Goal: Communication & Community: Answer question/provide support

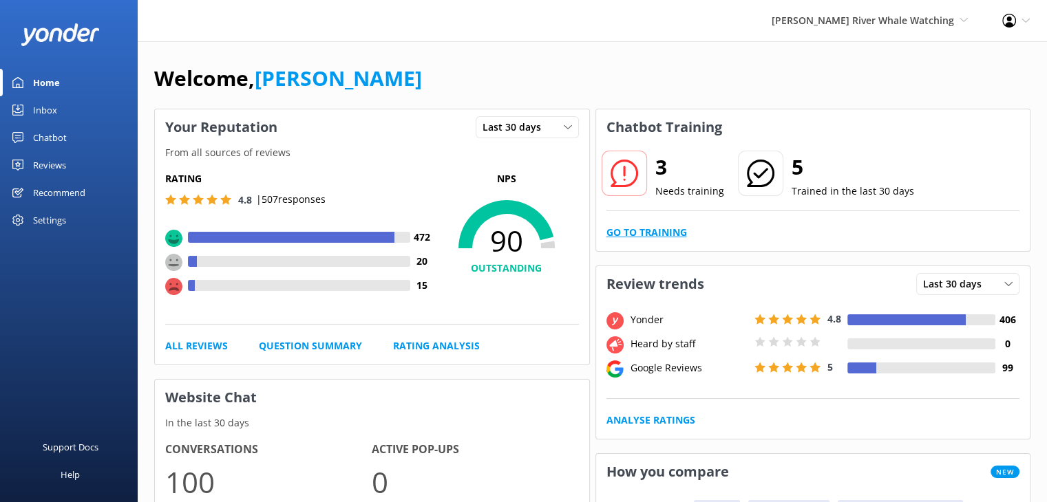
click at [659, 228] on link "Go to Training" at bounding box center [646, 232] width 81 height 15
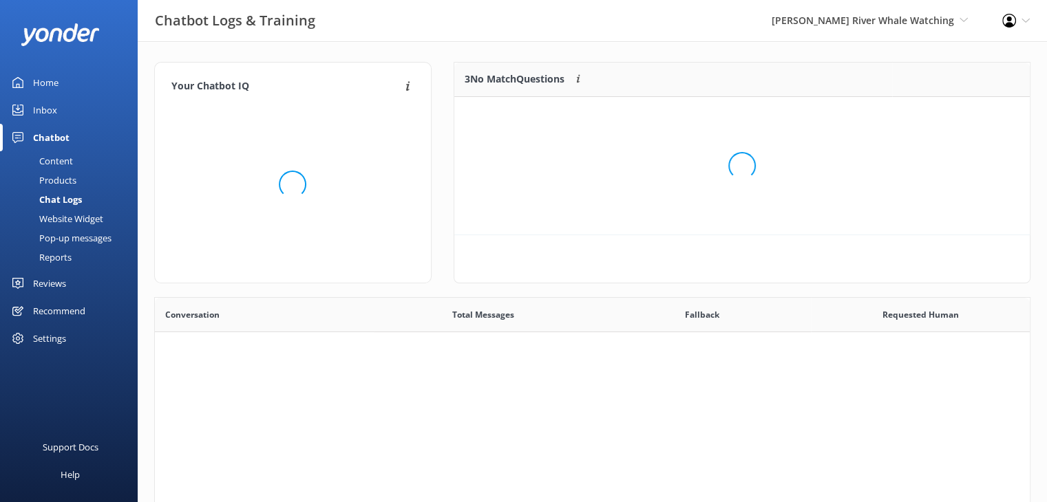
scroll to position [11, 11]
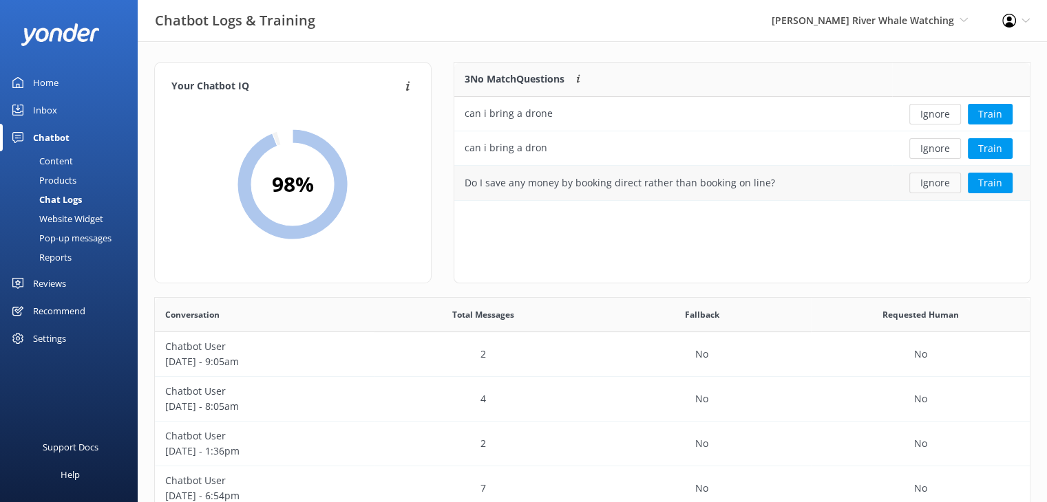
click at [931, 188] on button "Ignore" at bounding box center [935, 183] width 52 height 21
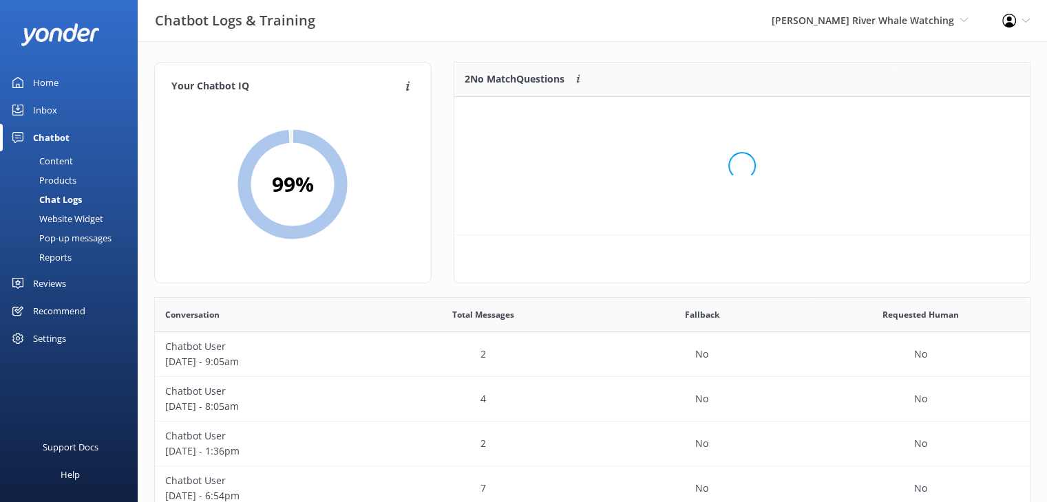
scroll to position [93, 565]
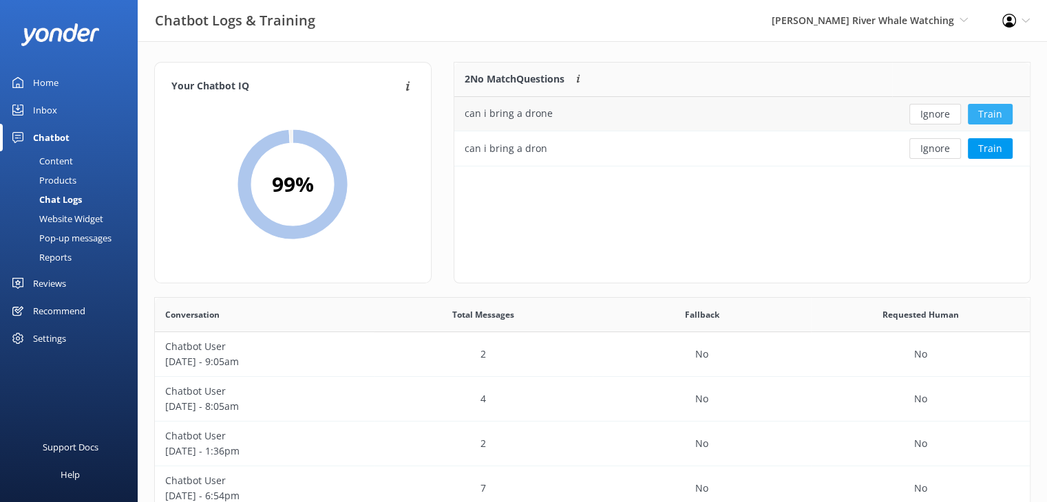
click at [988, 114] on button "Train" at bounding box center [989, 114] width 45 height 21
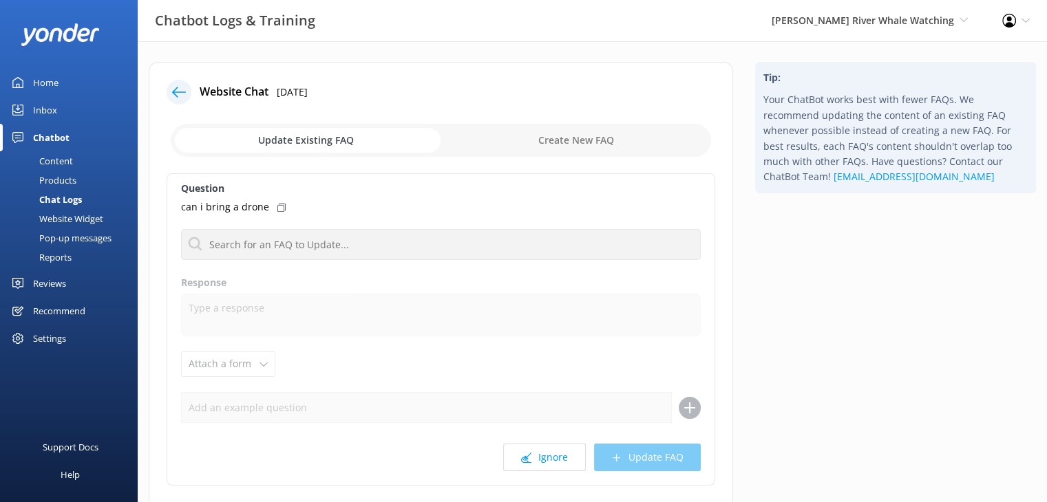
click at [565, 141] on input "checkbox" at bounding box center [441, 140] width 540 height 33
checkbox input "true"
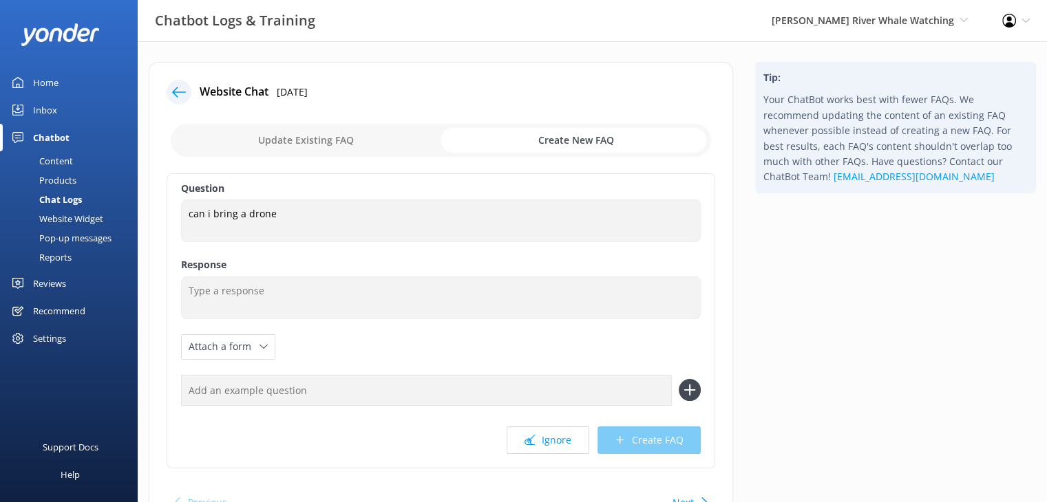
click at [267, 382] on input "text" at bounding box center [426, 390] width 491 height 31
type input "drone"
click at [696, 391] on icon at bounding box center [689, 390] width 22 height 22
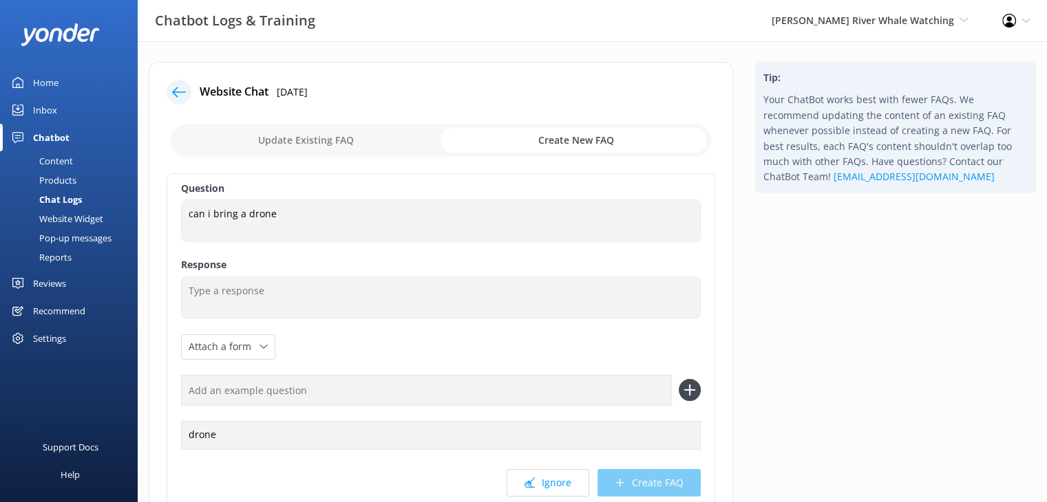
click at [338, 397] on input "text" at bounding box center [426, 390] width 491 height 31
type input "bring drone equipment"
click at [681, 386] on icon at bounding box center [689, 390] width 22 height 22
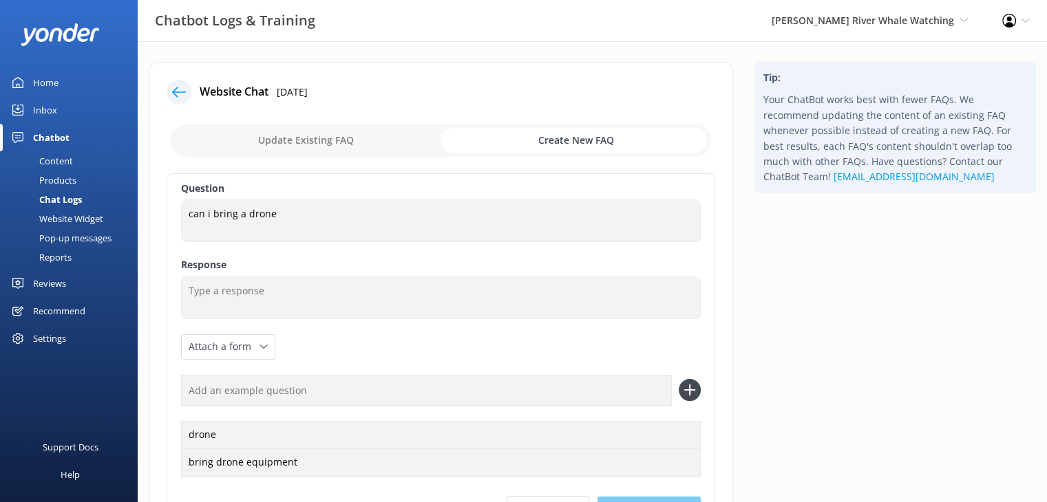
click at [304, 383] on input "text" at bounding box center [426, 390] width 491 height 31
type input "dron"
click at [694, 389] on use at bounding box center [689, 391] width 12 height 12
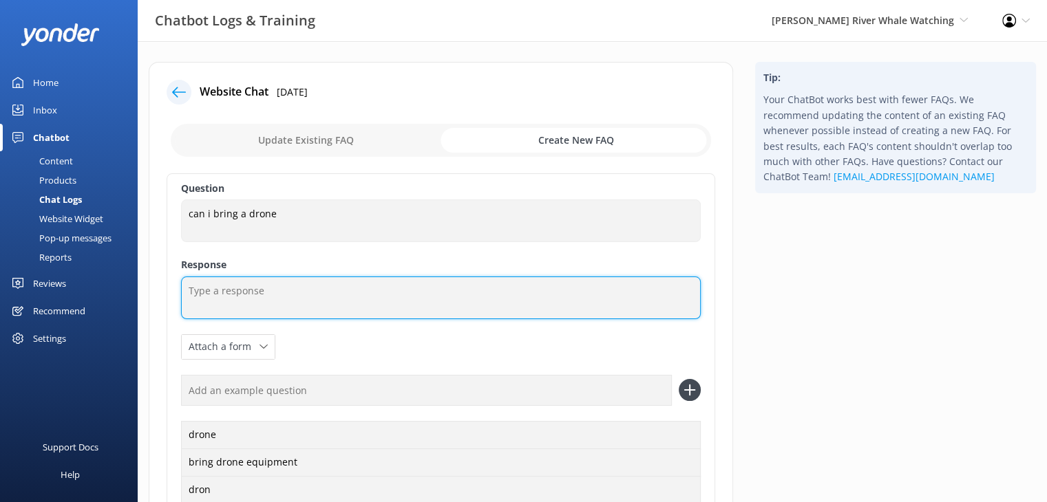
click at [266, 286] on textarea at bounding box center [441, 298] width 520 height 43
drag, startPoint x: 525, startPoint y: 290, endPoint x: 372, endPoint y: 285, distance: 153.5
click at [372, 285] on textarea "We do not allow drone use on our tours. Please feel free to contact us at" at bounding box center [441, 298] width 520 height 43
paste textarea "For further information, please feel free to contact us at 250-287-2667, toll f…"
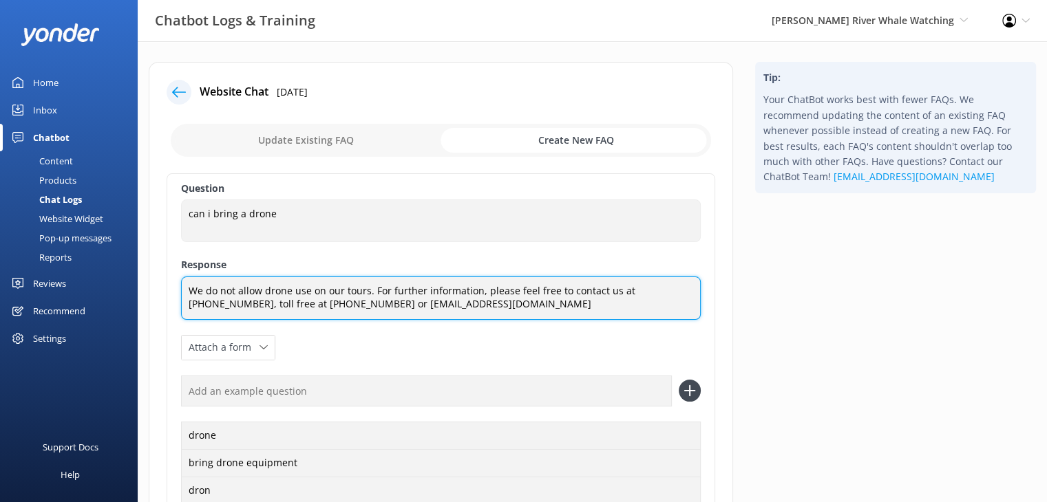
drag, startPoint x: 513, startPoint y: 303, endPoint x: 179, endPoint y: 292, distance: 333.9
click at [179, 292] on div "Question can i bring a drone can i bring a drone Response We do not allow drone…" at bounding box center [441, 370] width 548 height 394
click at [542, 311] on textarea "We do not allow drone use on our tours. For further information, please feel fr…" at bounding box center [441, 298] width 520 height 43
click at [475, 292] on textarea "We do not allow drone use on our tours. For further information, please feel fr…" at bounding box center [441, 298] width 520 height 43
click at [530, 311] on textarea "We do not allow drone use on our tours. For further information, please feel fr…" at bounding box center [441, 298] width 520 height 43
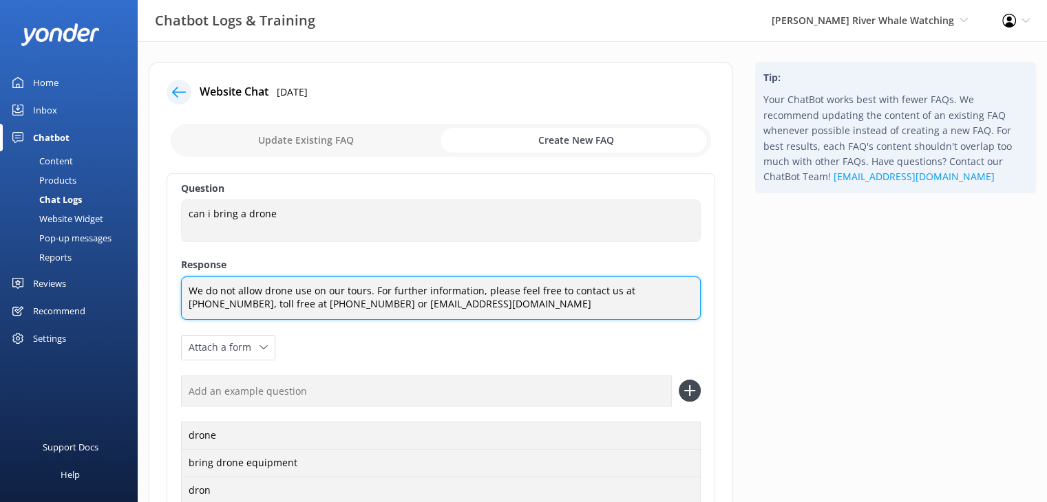
click at [475, 288] on textarea "We do not allow drone use on our tours. For further information, please feel fr…" at bounding box center [441, 298] width 520 height 43
drag, startPoint x: 652, startPoint y: 306, endPoint x: 171, endPoint y: 289, distance: 481.9
click at [171, 289] on div "Question can i bring a drone can i bring a drone Response We do not allow drone…" at bounding box center [441, 370] width 548 height 394
type textarea "We do not allow drone use on our tours. If you have further questions about cam…"
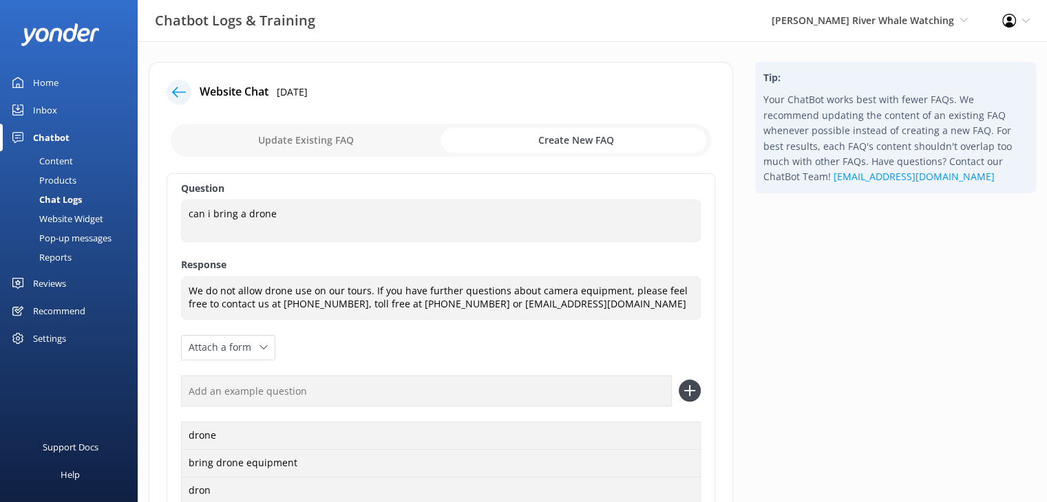
click at [699, 342] on div "Question can i bring a drone can i bring a drone Response We do not allow drone…" at bounding box center [441, 370] width 548 height 394
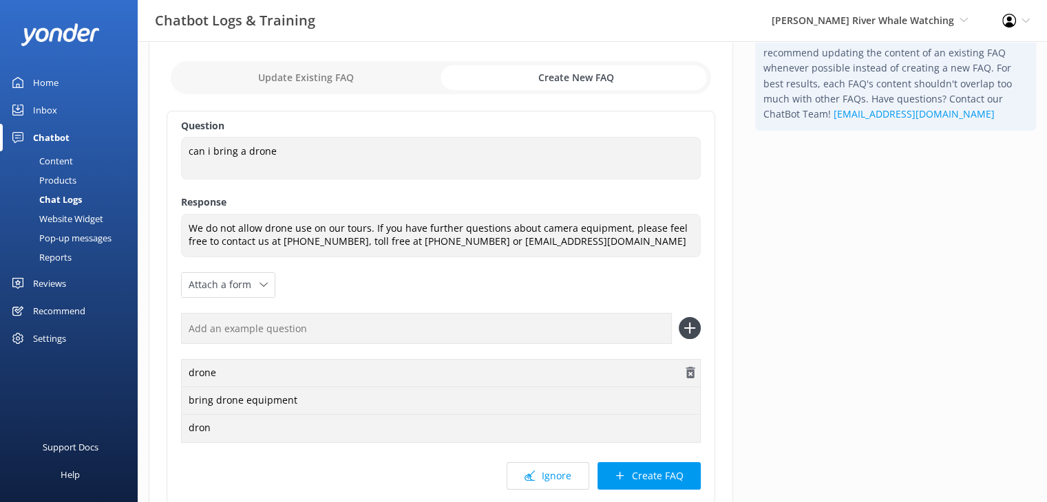
scroll to position [175, 0]
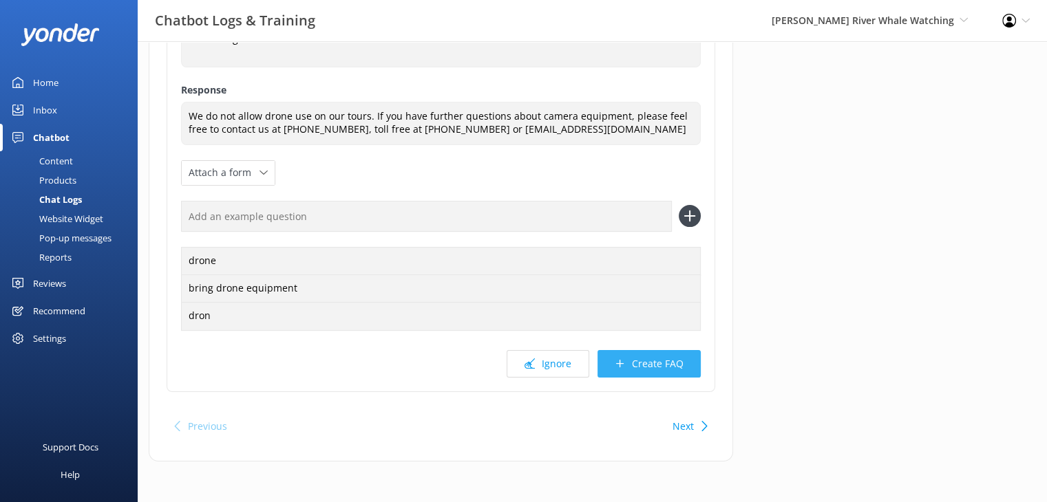
click at [665, 364] on button "Create FAQ" at bounding box center [648, 364] width 103 height 28
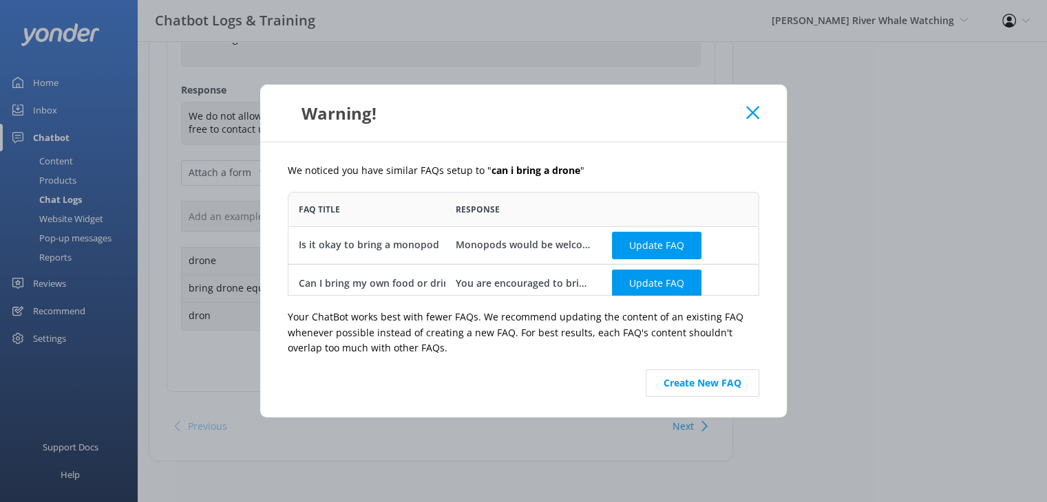
scroll to position [7, 0]
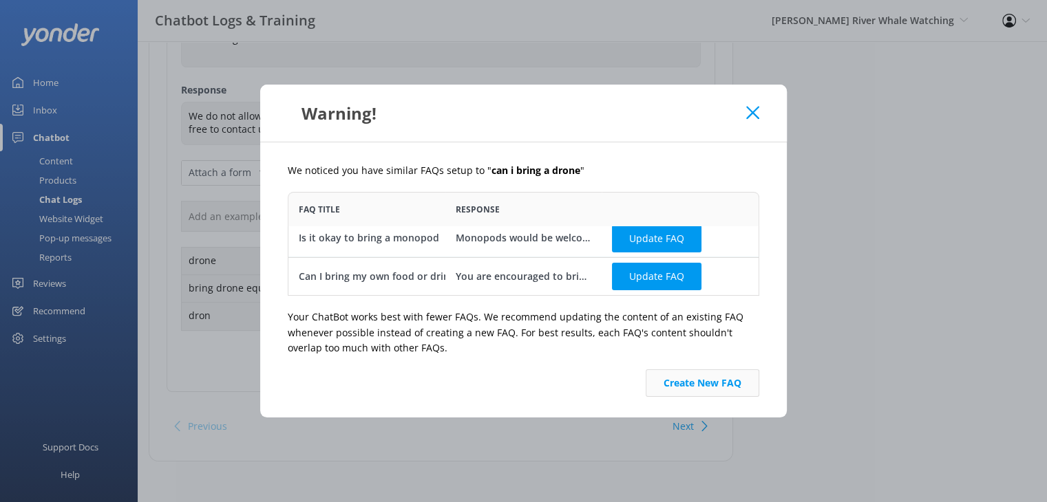
click at [688, 382] on button "Create New FAQ" at bounding box center [702, 384] width 114 height 28
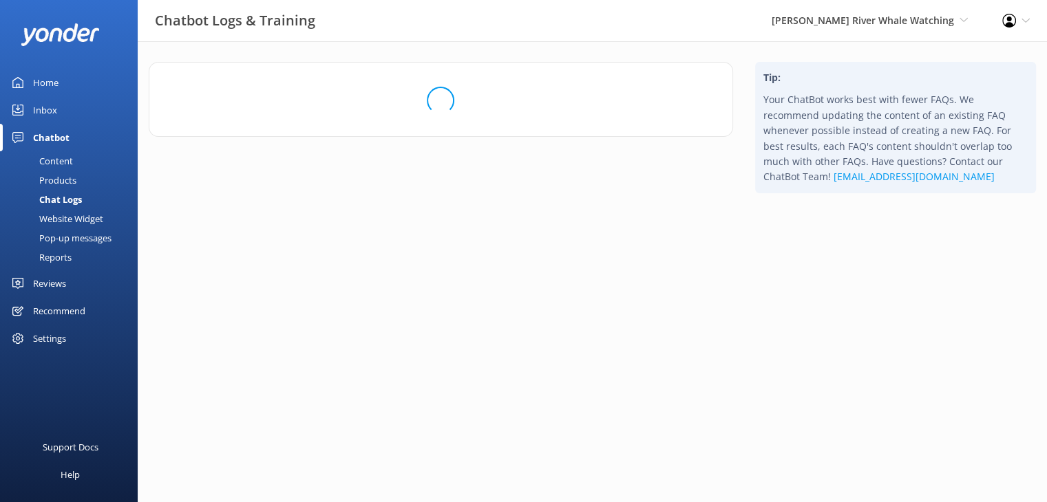
scroll to position [0, 0]
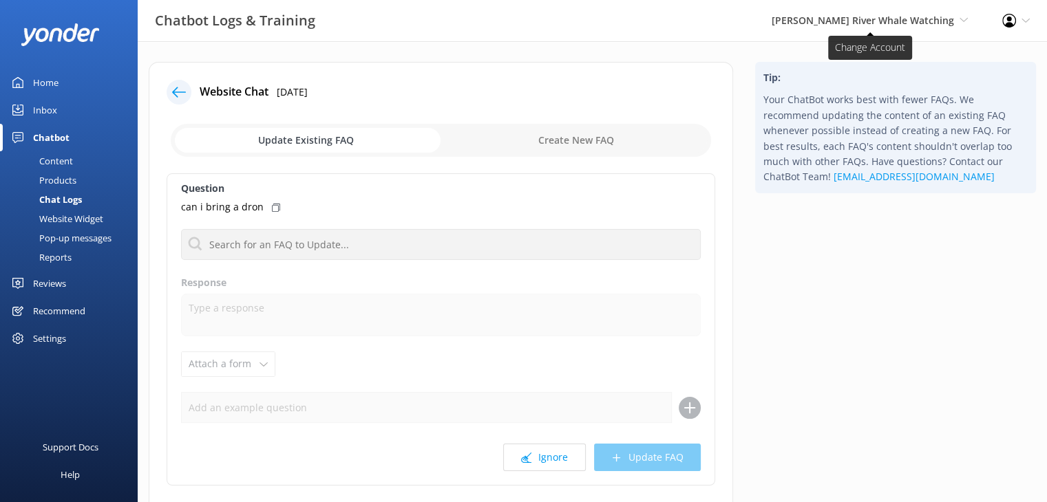
click at [871, 23] on span "[PERSON_NAME] River Whale Watching" at bounding box center [862, 20] width 182 height 13
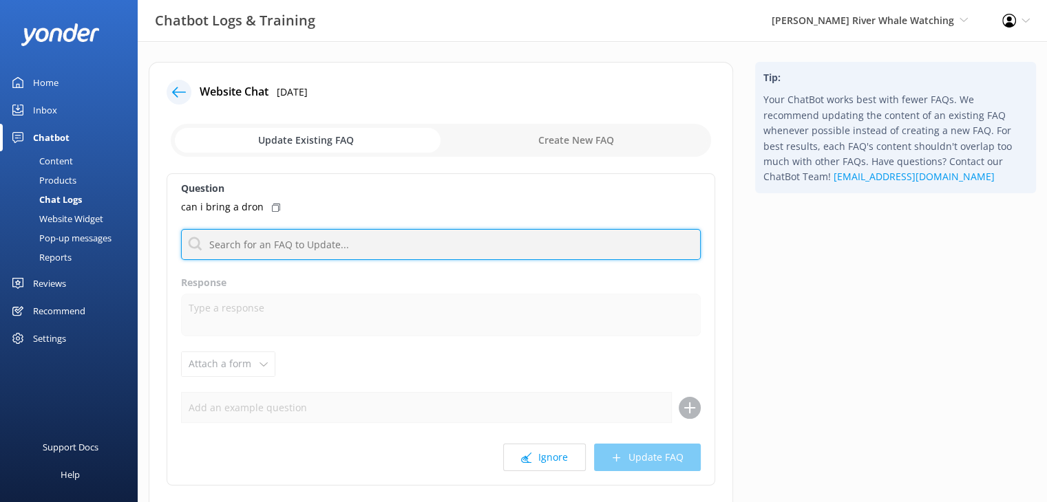
click at [376, 246] on input "text" at bounding box center [441, 244] width 520 height 31
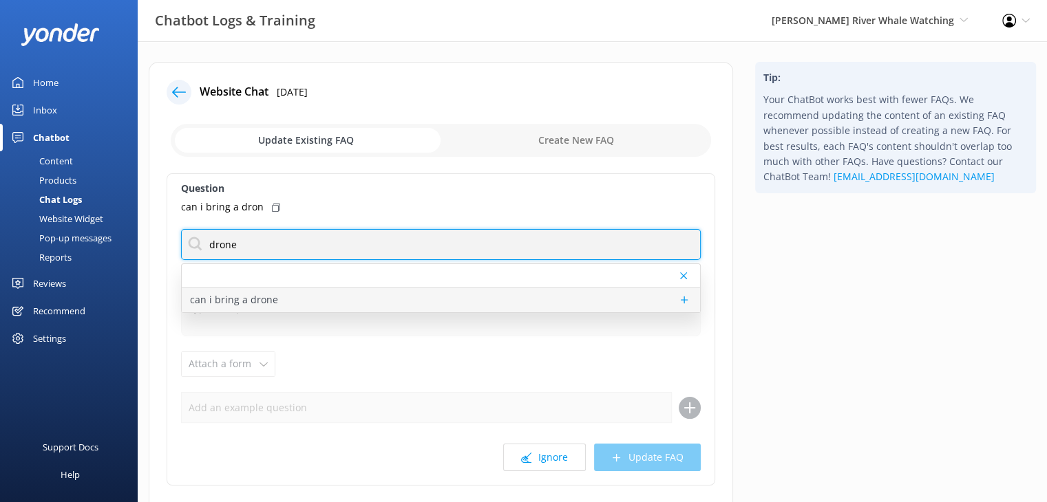
type input "drone"
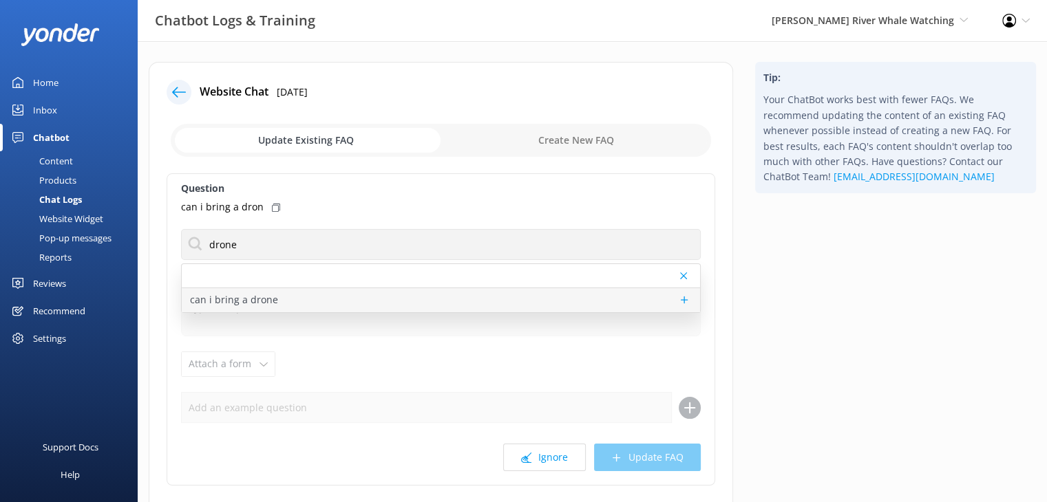
click at [303, 306] on div "can i bring a drone" at bounding box center [441, 300] width 518 height 24
type textarea "We do not allow drone use on our tours. If you have further questions about cam…"
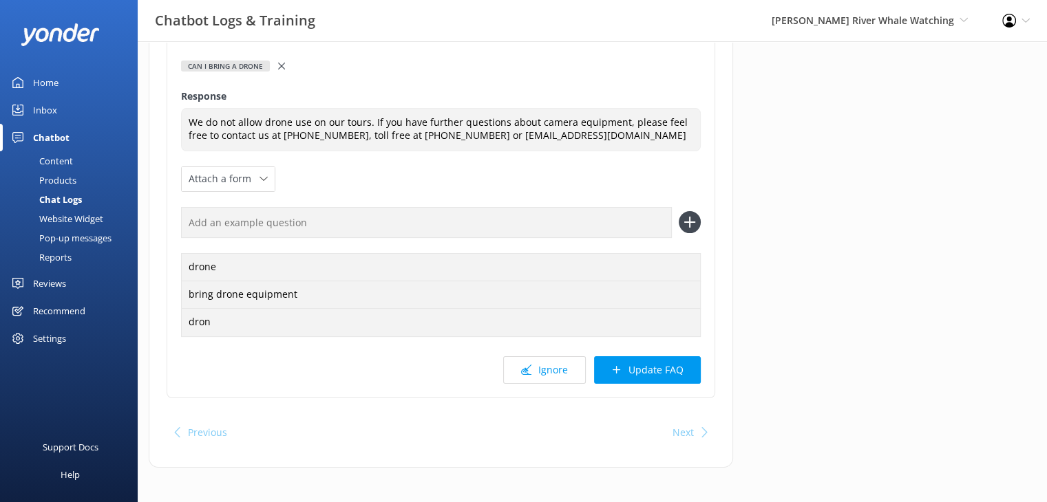
scroll to position [176, 0]
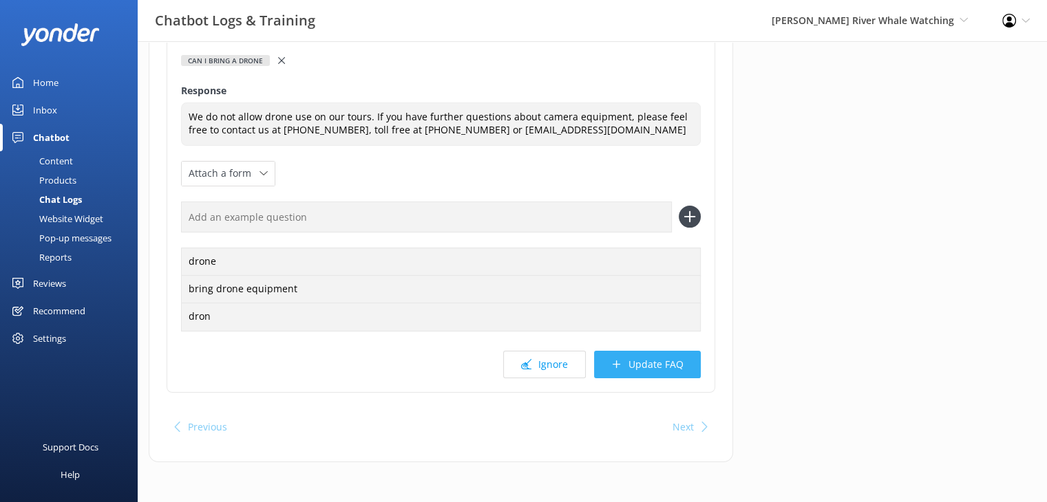
click at [672, 369] on button "Update FAQ" at bounding box center [647, 365] width 107 height 28
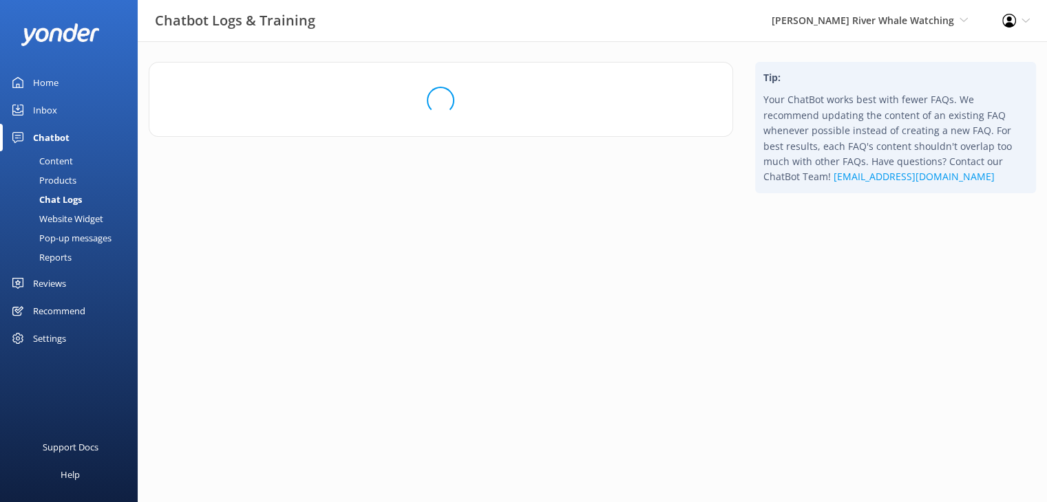
scroll to position [0, 0]
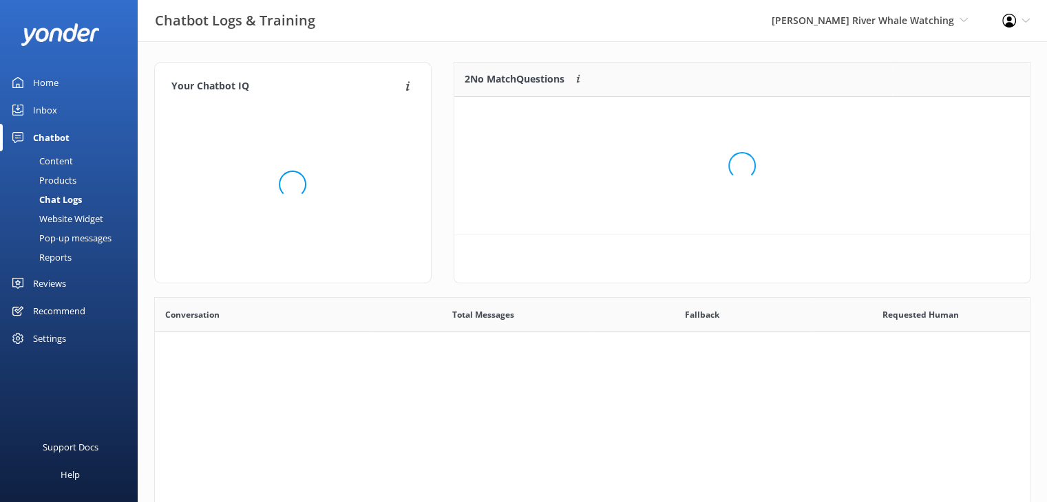
scroll to position [161, 565]
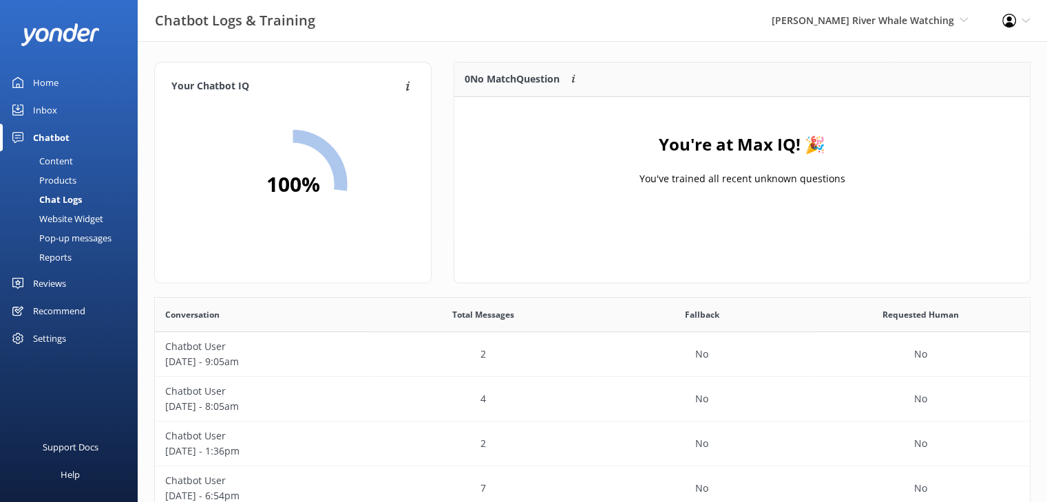
click at [861, 30] on div "Campbell River Whale Watching Wildcoast Adventures Campbell River Whale Watching" at bounding box center [869, 20] width 231 height 41
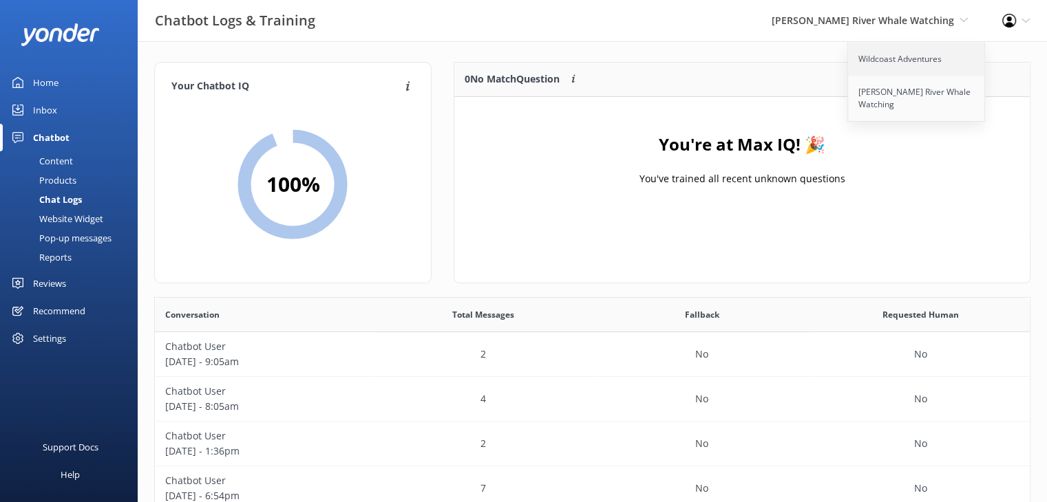
click at [882, 58] on link "Wildcoast Adventures" at bounding box center [917, 59] width 138 height 33
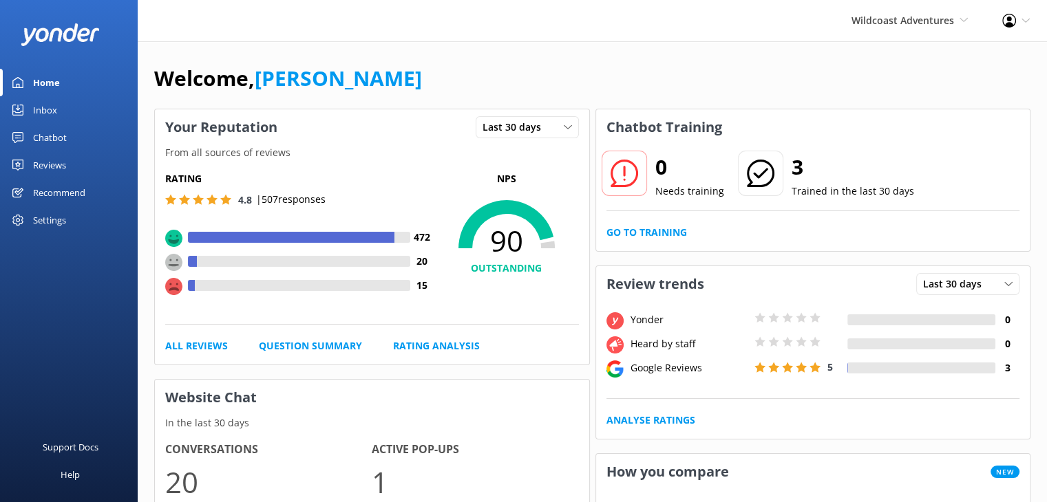
click at [50, 133] on div "Chatbot" at bounding box center [50, 138] width 34 height 28
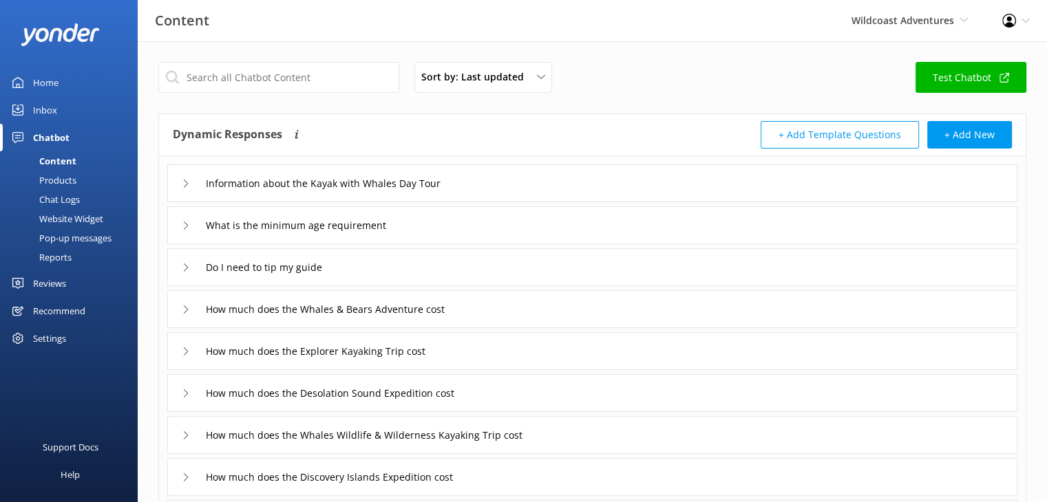
click at [63, 156] on div "Content" at bounding box center [42, 160] width 68 height 19
click at [970, 133] on button "+ Add New" at bounding box center [969, 135] width 85 height 28
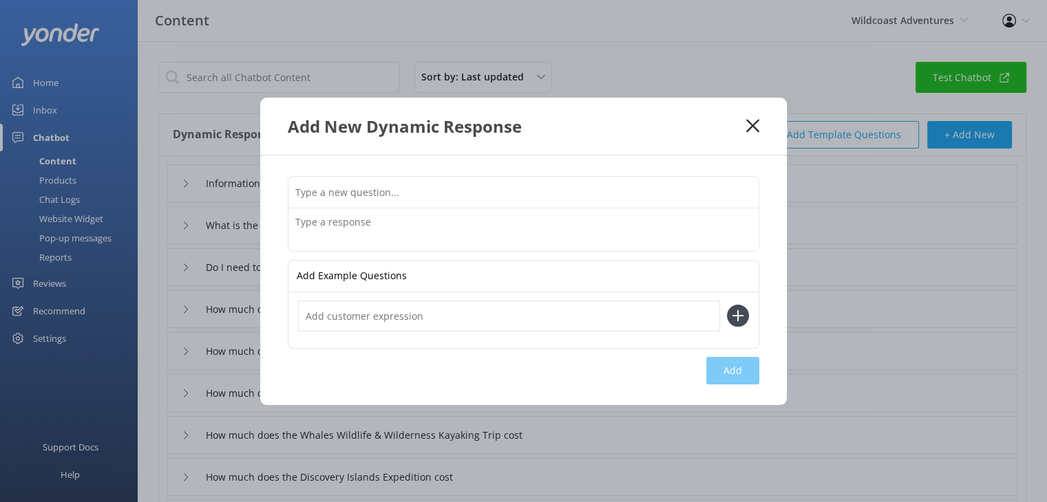
click at [394, 191] on input "text" at bounding box center [523, 192] width 470 height 31
type input "Can I bring a drone"
click at [330, 237] on textarea at bounding box center [523, 229] width 470 height 43
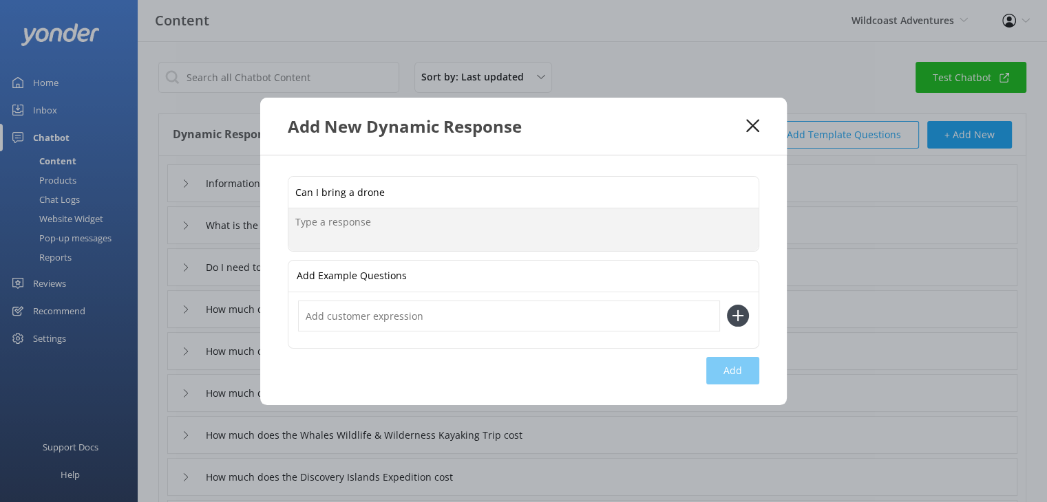
paste textarea "We do not allow drone use on our tours. If you have further questions about cam…"
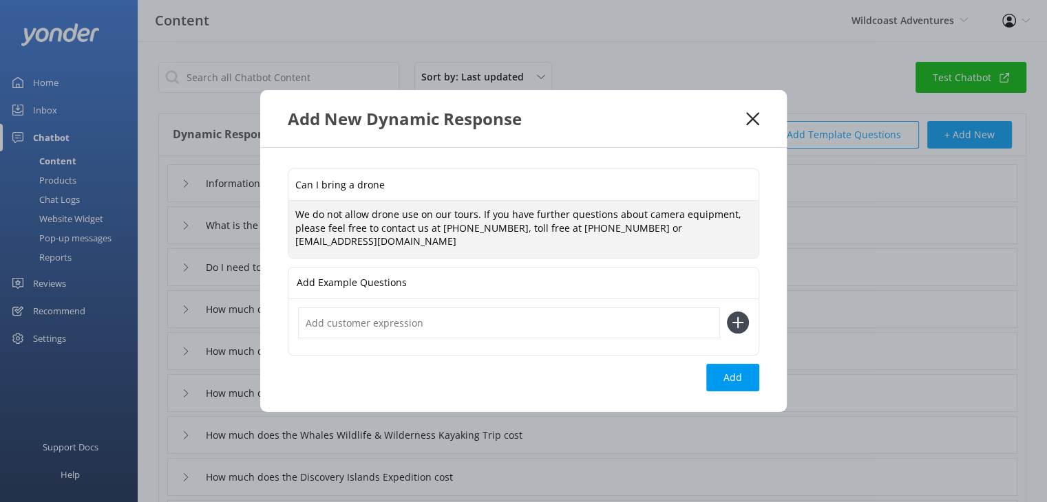
type textarea "We do not allow drone use on our tours. If you have further questions about cam…"
click at [394, 328] on input "text" at bounding box center [509, 323] width 422 height 31
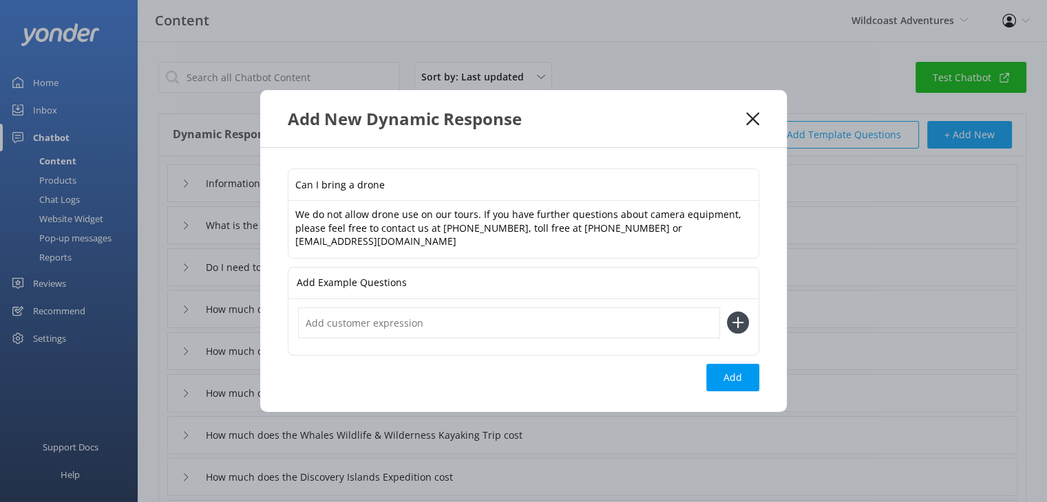
type input "c"
type input "Can I fly a drone"
click at [733, 328] on icon at bounding box center [738, 323] width 22 height 22
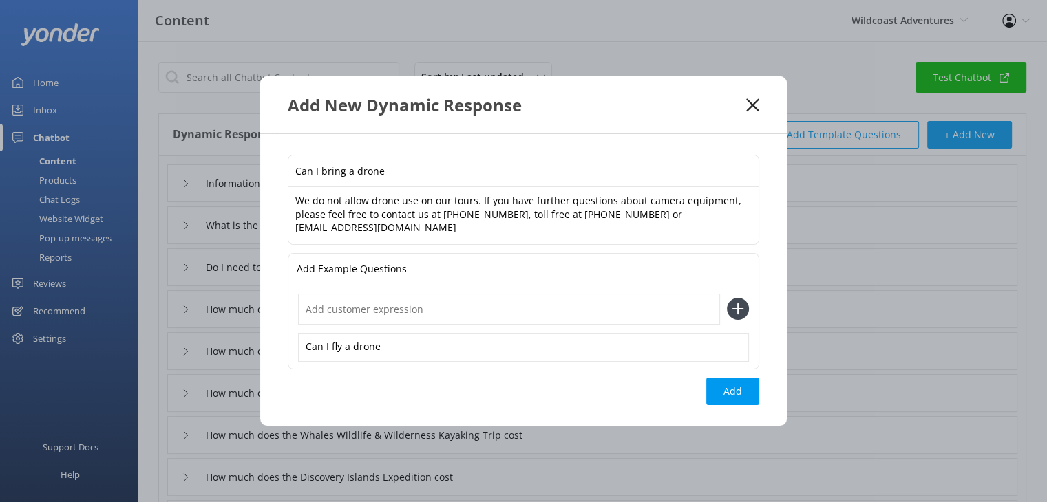
click at [495, 308] on input "text" at bounding box center [509, 309] width 422 height 31
type input "C"
type input "d"
type input "Drone on tour"
click at [735, 308] on use at bounding box center [738, 309] width 12 height 12
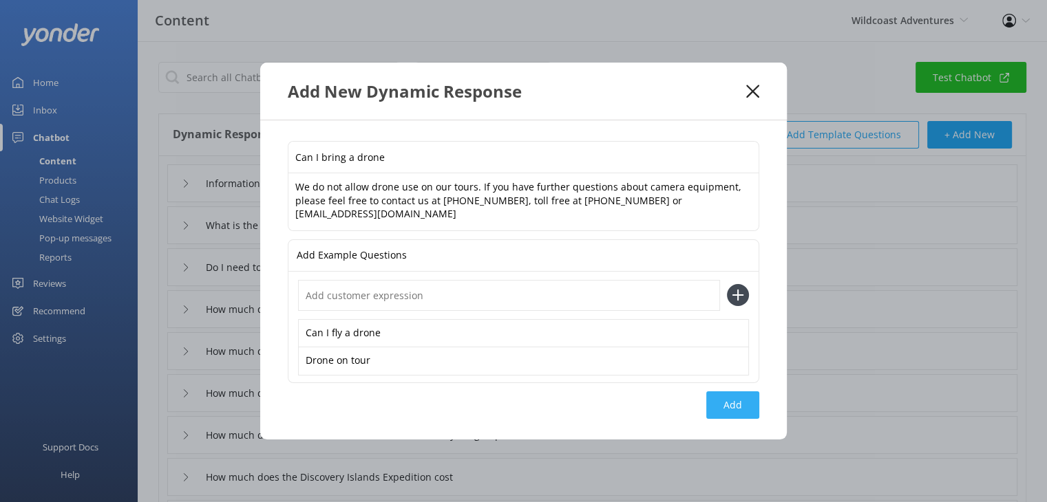
click at [729, 407] on button "Add" at bounding box center [732, 406] width 53 height 28
type input "Can I bring a drone"
type input "Information about the Kayak with Whales Day Tour"
type input "What is the minimum age requirement"
type input "Do I need to tip my guide"
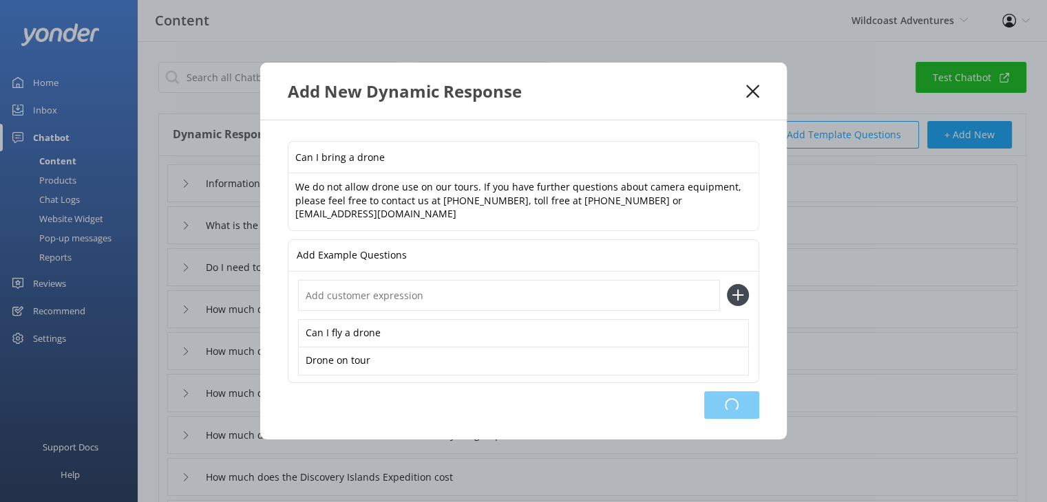
type input "How much does the Whales & Bears Adventure cost"
type input "How much does the Explorer Kayaking Trip cost"
type input "How much does the Desolation Sound Expedition cost"
type input "How much does the Whales Wildlife & Wilderness Kayaking Trip cost"
type input "How much does the Discovery Islands Expedition cost"
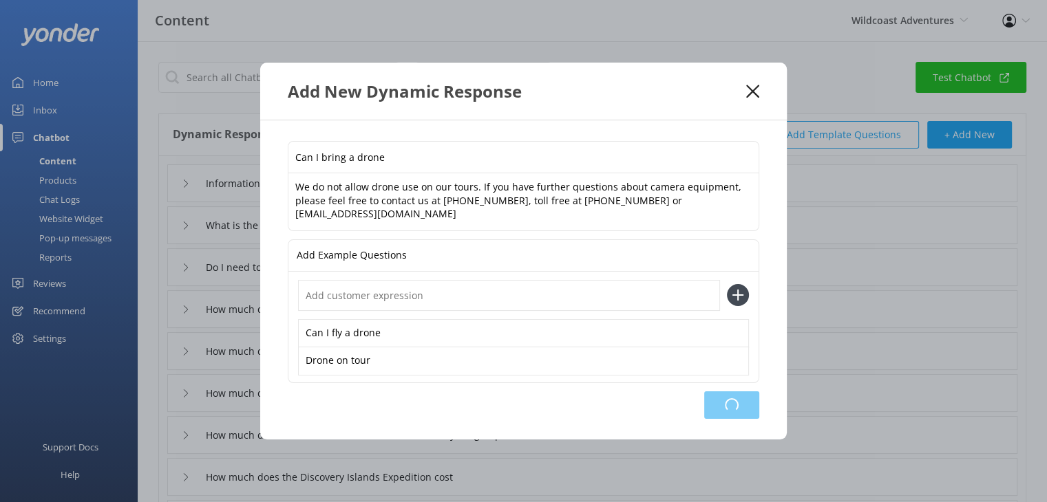
type input "How much does the Orca Camp Glamping cost"
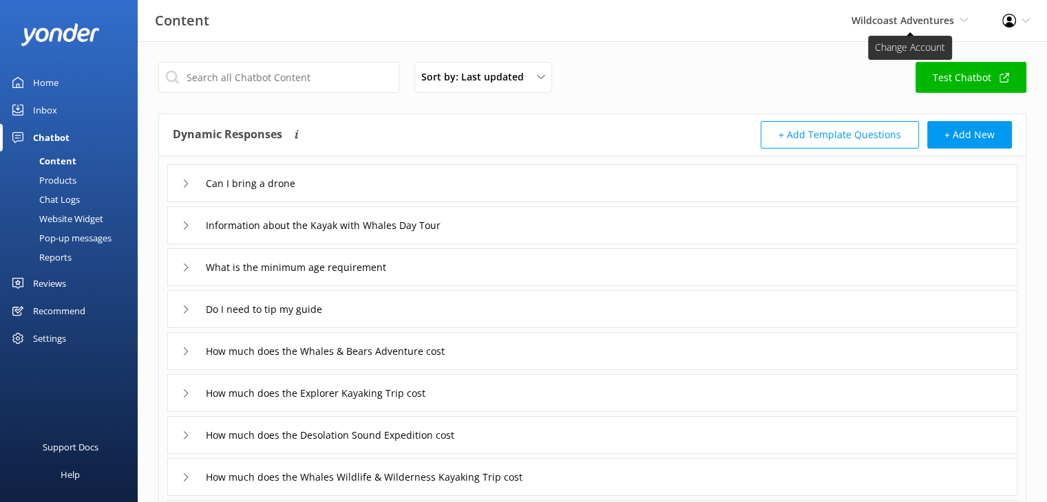
drag, startPoint x: 911, startPoint y: 18, endPoint x: 906, endPoint y: 24, distance: 8.3
click at [911, 18] on span "Wildcoast Adventures" at bounding box center [902, 20] width 103 height 13
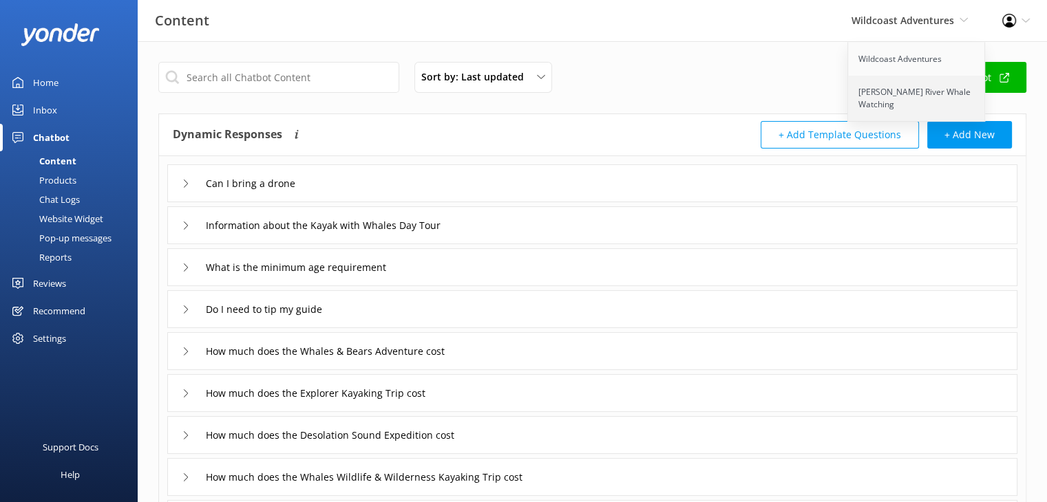
click at [900, 97] on link "[PERSON_NAME] River Whale Watching" at bounding box center [917, 98] width 138 height 45
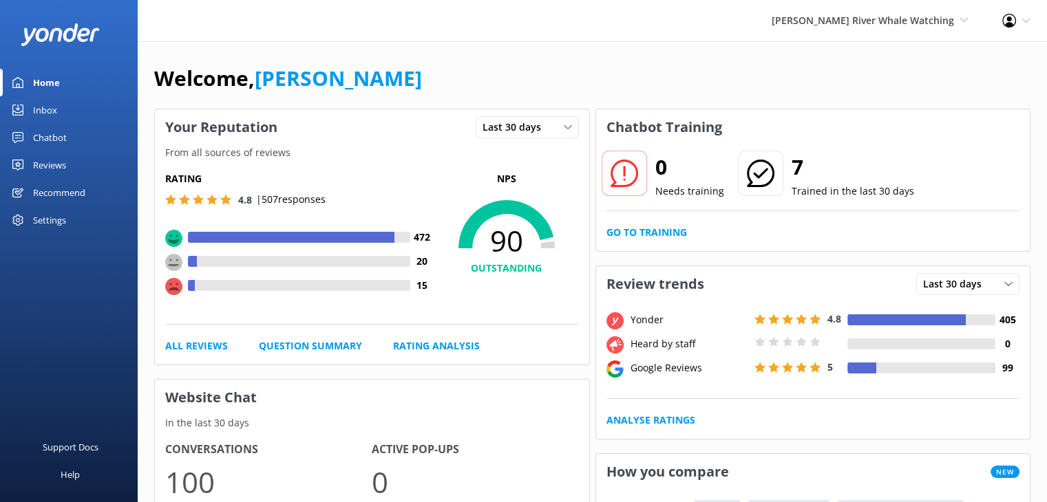
click at [55, 81] on div "Home" at bounding box center [46, 83] width 27 height 28
click at [910, 18] on span "[PERSON_NAME] River Whale Watching" at bounding box center [862, 20] width 182 height 13
click at [879, 62] on link "Wildcoast Adventures" at bounding box center [917, 59] width 138 height 33
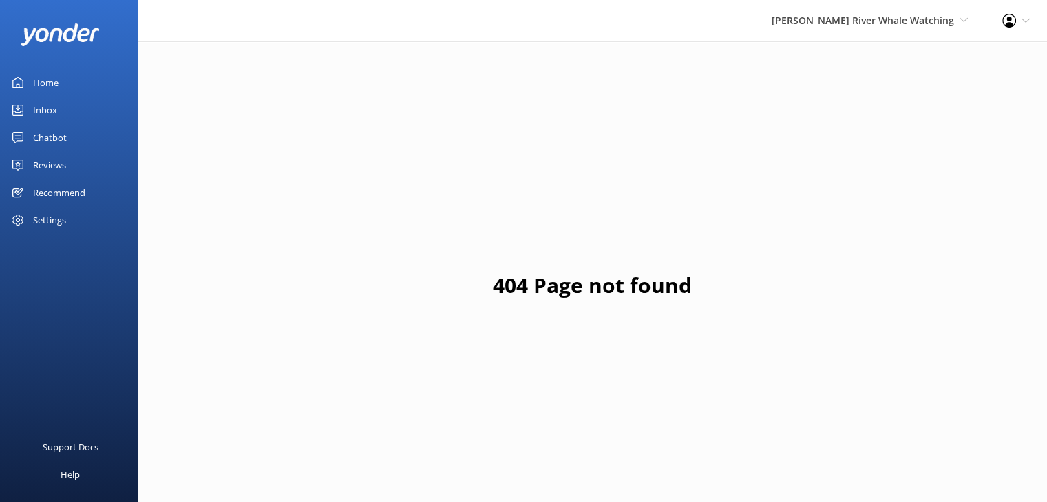
click at [49, 135] on div "Chatbot" at bounding box center [50, 138] width 34 height 28
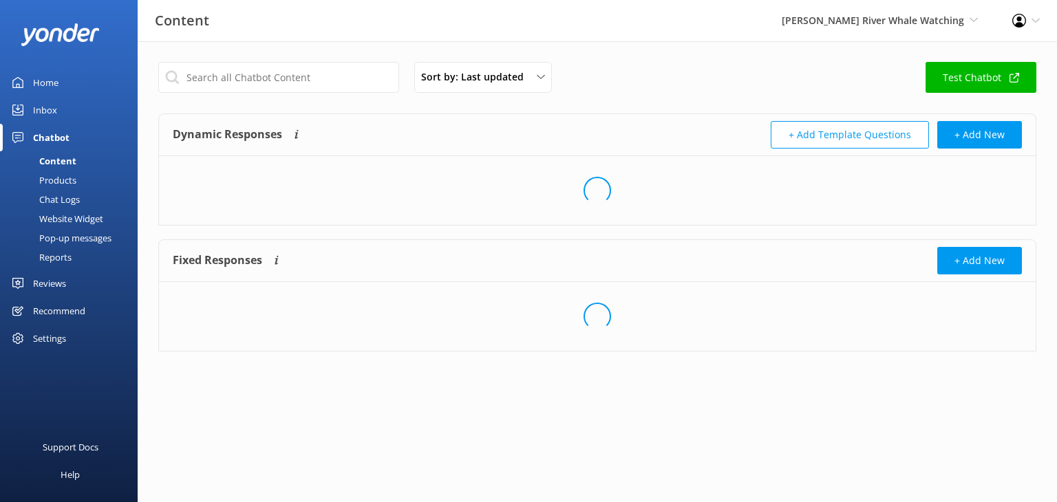
click at [64, 163] on div "Content" at bounding box center [42, 160] width 68 height 19
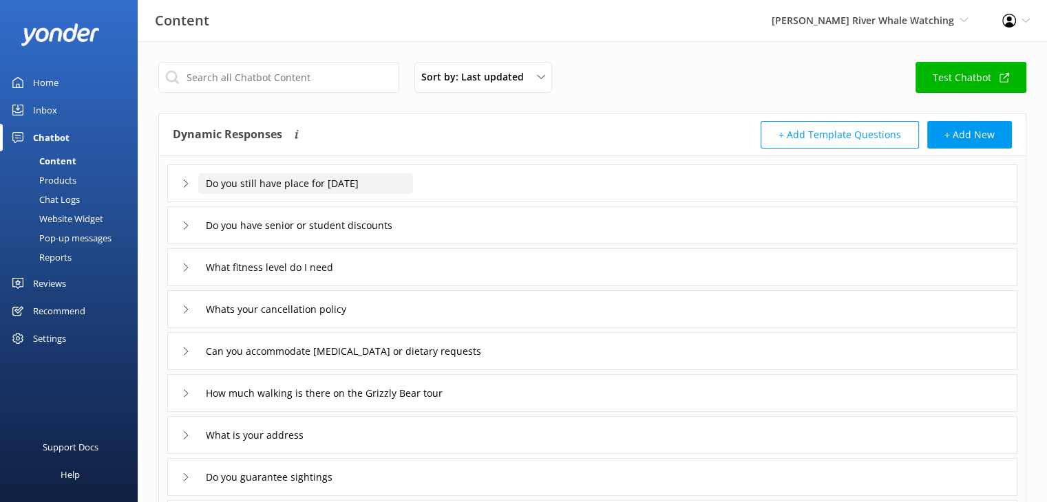
click at [330, 184] on input "Do you still have place for tomorrow" at bounding box center [305, 183] width 215 height 21
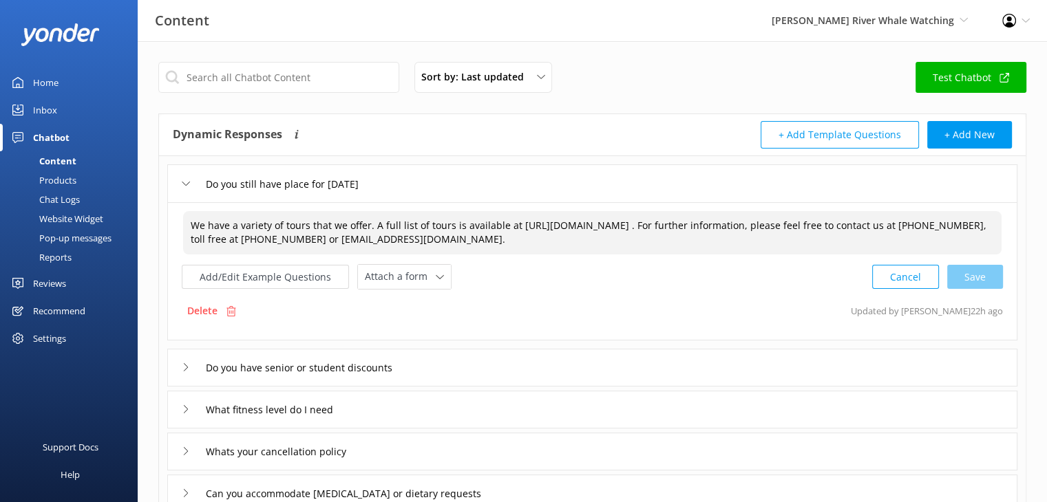
drag, startPoint x: 564, startPoint y: 237, endPoint x: 734, endPoint y: 229, distance: 170.2
click at [734, 229] on textarea "We have a variety of tours that we offer. A full list of tours is available at …" at bounding box center [592, 232] width 818 height 43
